Goal: Information Seeking & Learning: Learn about a topic

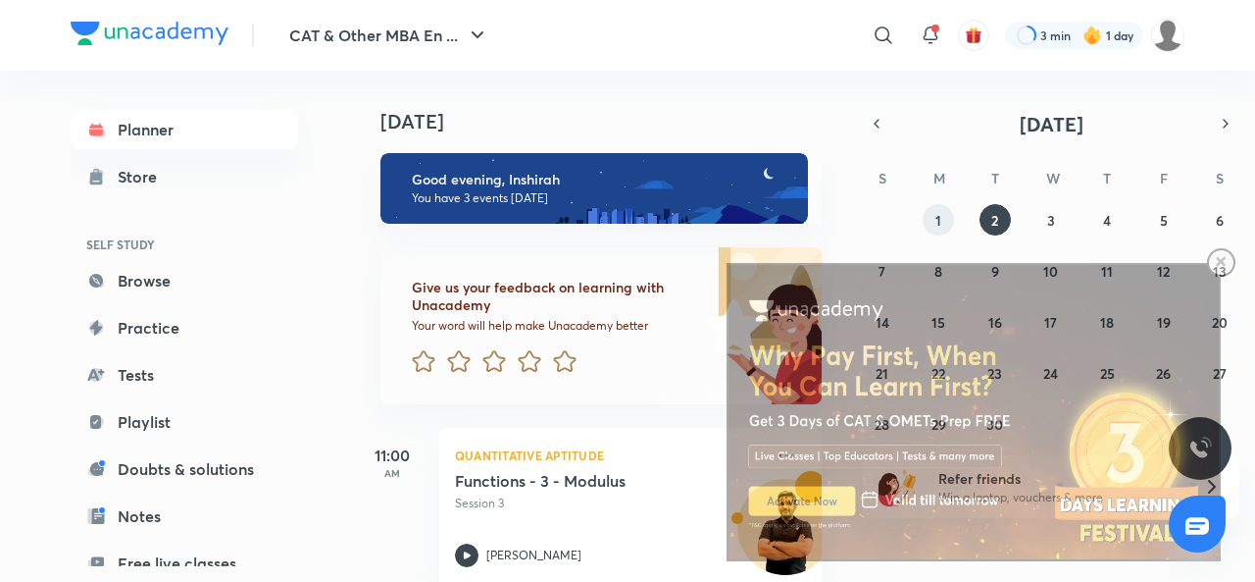
click at [945, 214] on html at bounding box center [963, 214] width 543 height 0
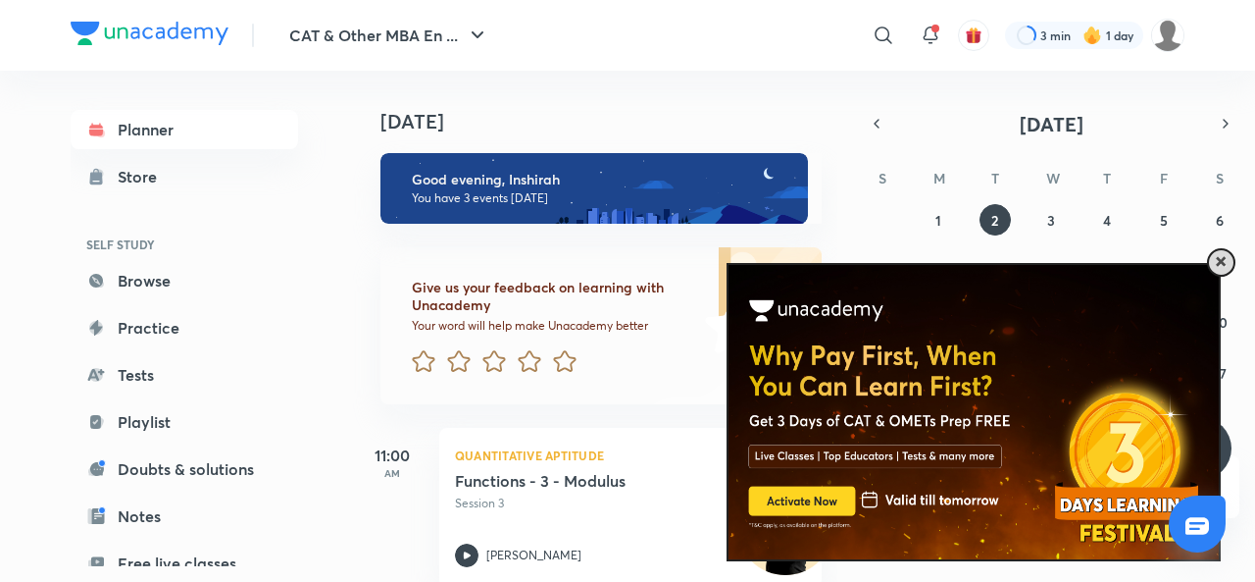
click at [1224, 258] on span at bounding box center [1221, 262] width 10 height 10
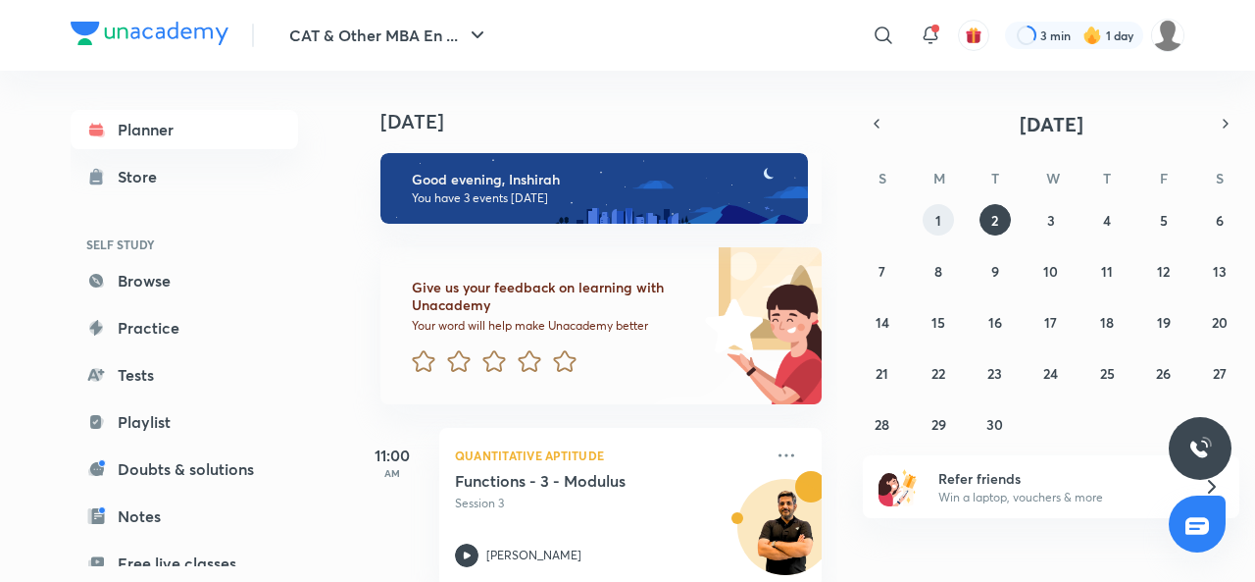
click at [940, 224] on abbr "1" at bounding box center [939, 220] width 6 height 19
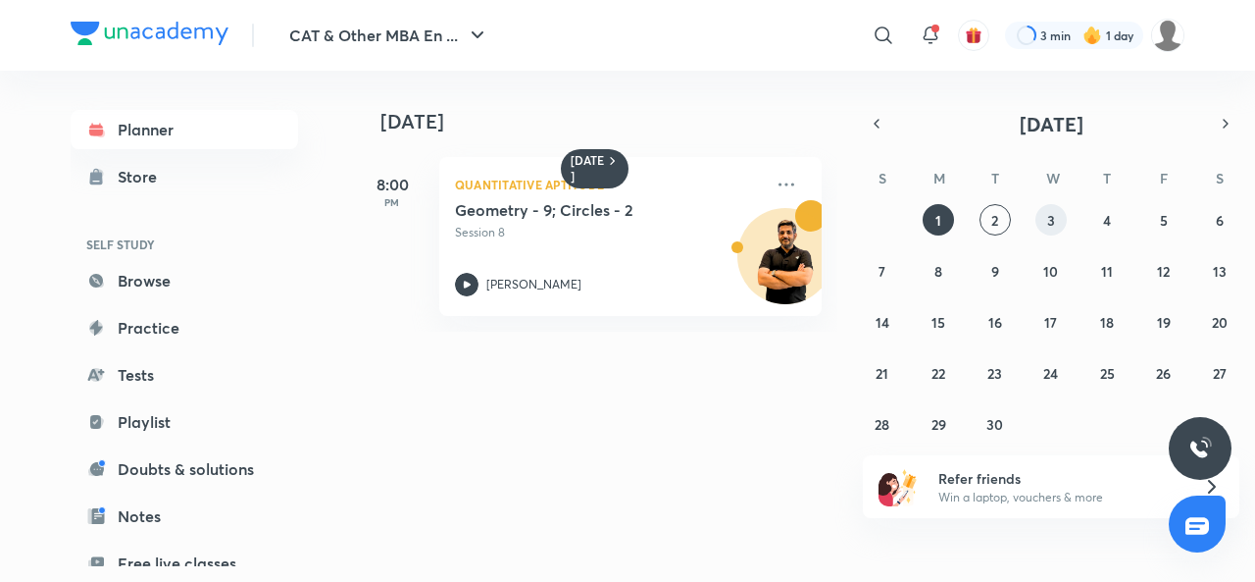
click at [1044, 221] on button "3" at bounding box center [1051, 219] width 31 height 31
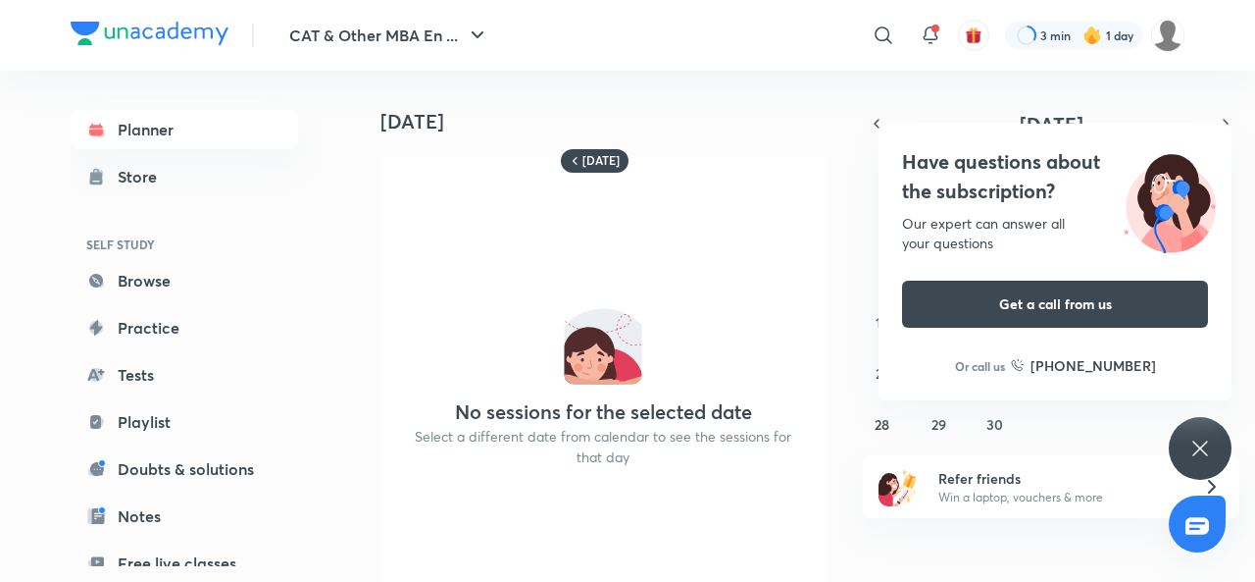
click at [959, 102] on div "[DATE] No sessions for the selected date Select a different date from calendar …" at bounding box center [802, 326] width 898 height 511
click at [1190, 459] on icon at bounding box center [1201, 448] width 24 height 24
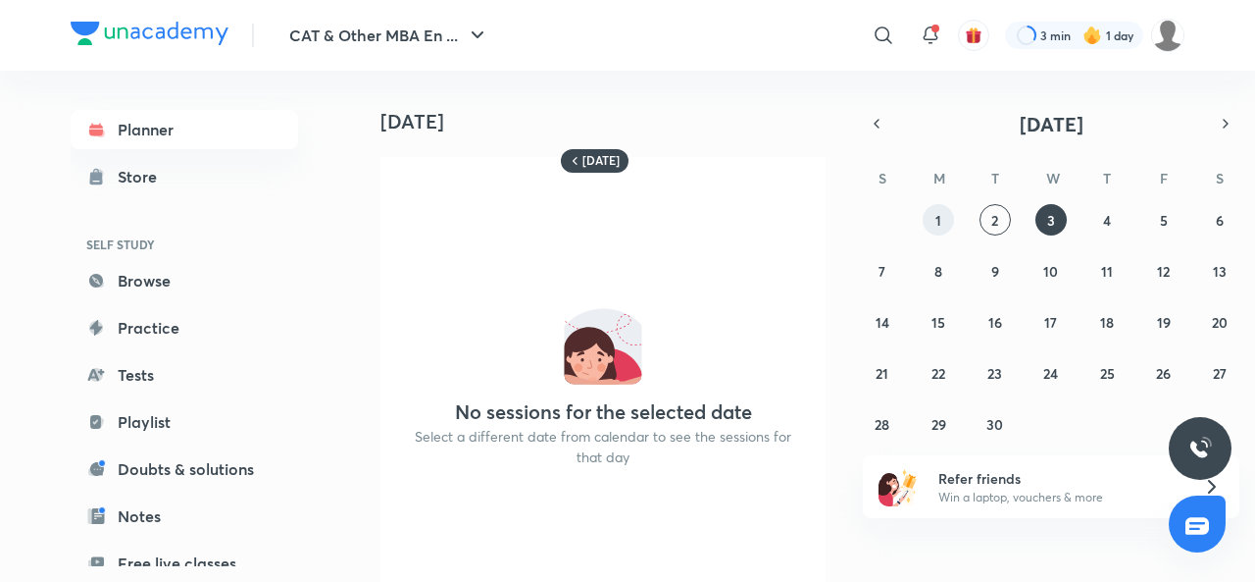
click at [941, 223] on abbr "1" at bounding box center [939, 220] width 6 height 19
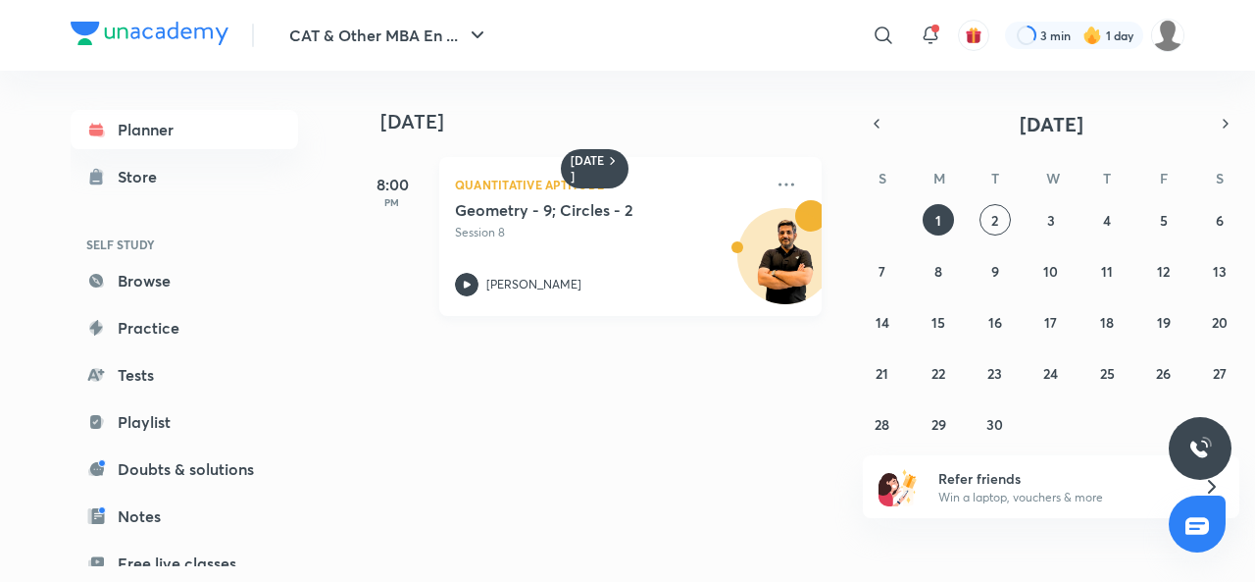
click at [477, 283] on icon at bounding box center [467, 285] width 24 height 24
